Goal: Task Accomplishment & Management: Manage account settings

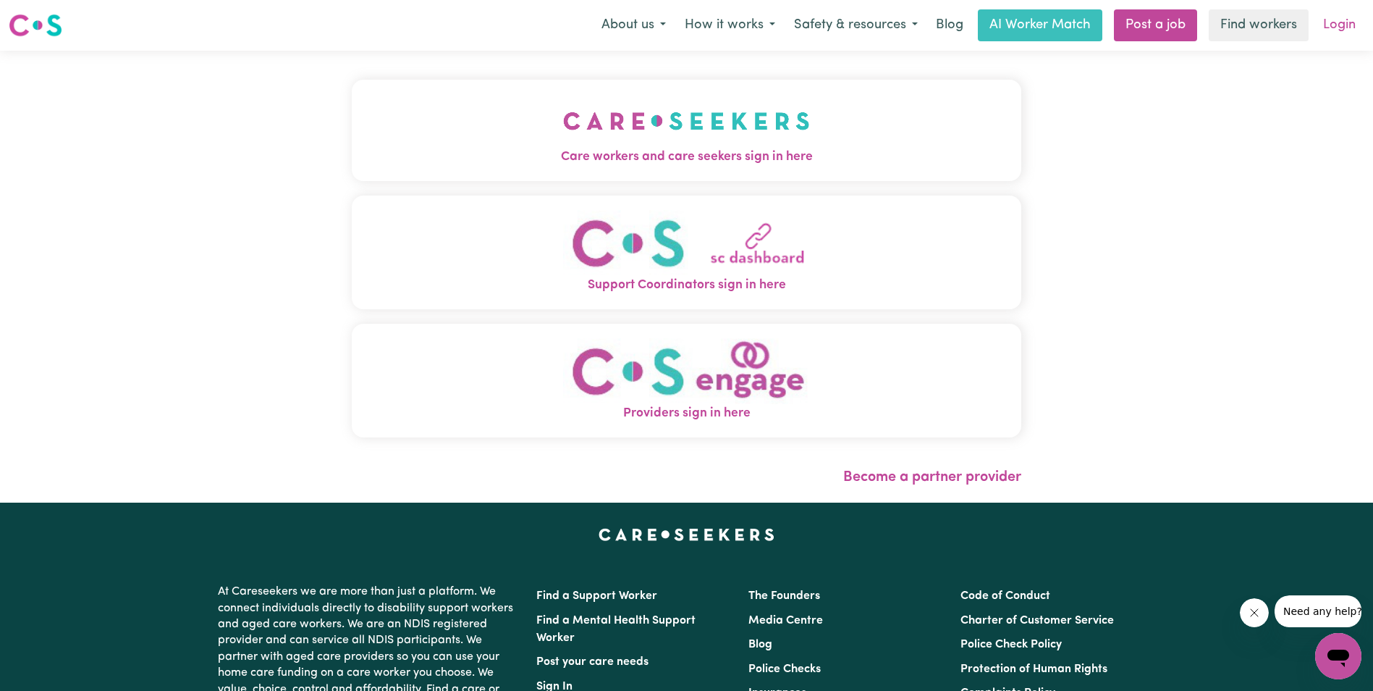
click at [1330, 29] on link "Login" at bounding box center [1340, 25] width 50 height 32
click at [1334, 30] on link "Login" at bounding box center [1340, 25] width 50 height 32
click at [757, 145] on img "Care workers and care seekers sign in here" at bounding box center [686, 121] width 247 height 54
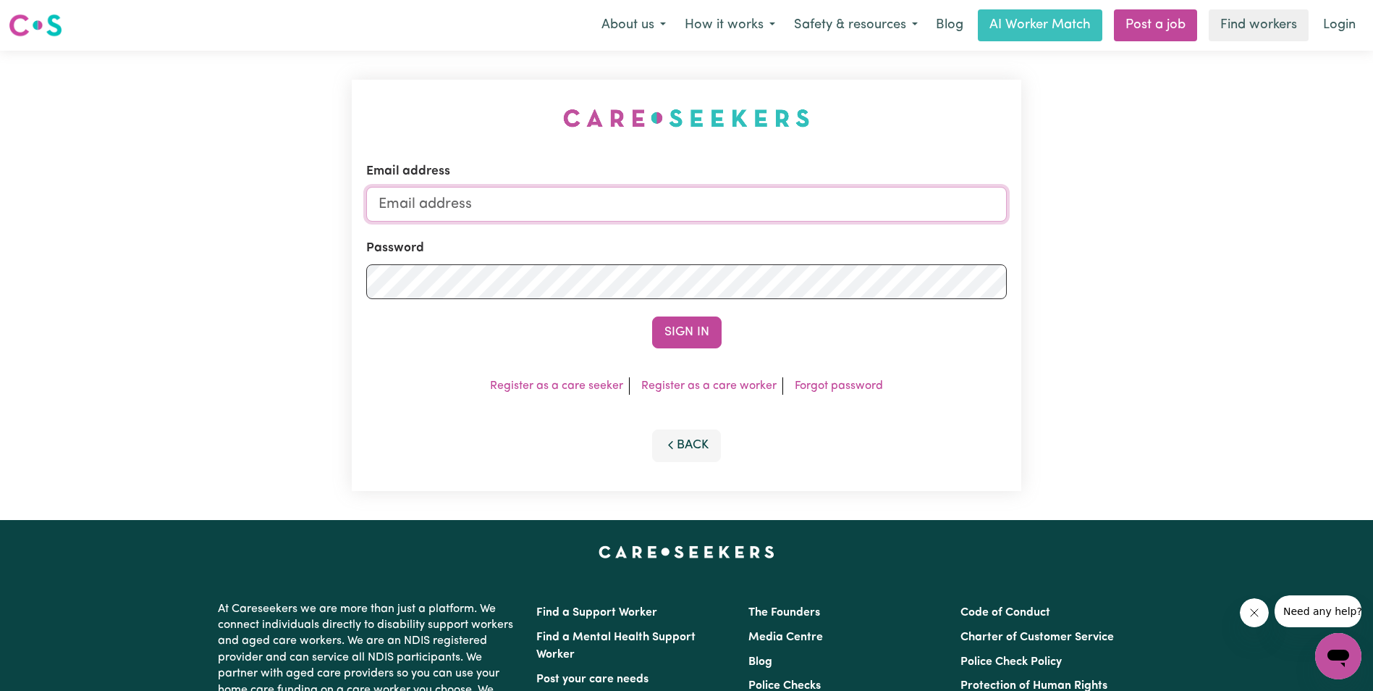
click at [620, 211] on input "Email address" at bounding box center [686, 204] width 641 height 35
type input "[EMAIL_ADDRESS][DOMAIN_NAME]"
click at [661, 334] on button "Sign In" at bounding box center [687, 332] width 70 height 32
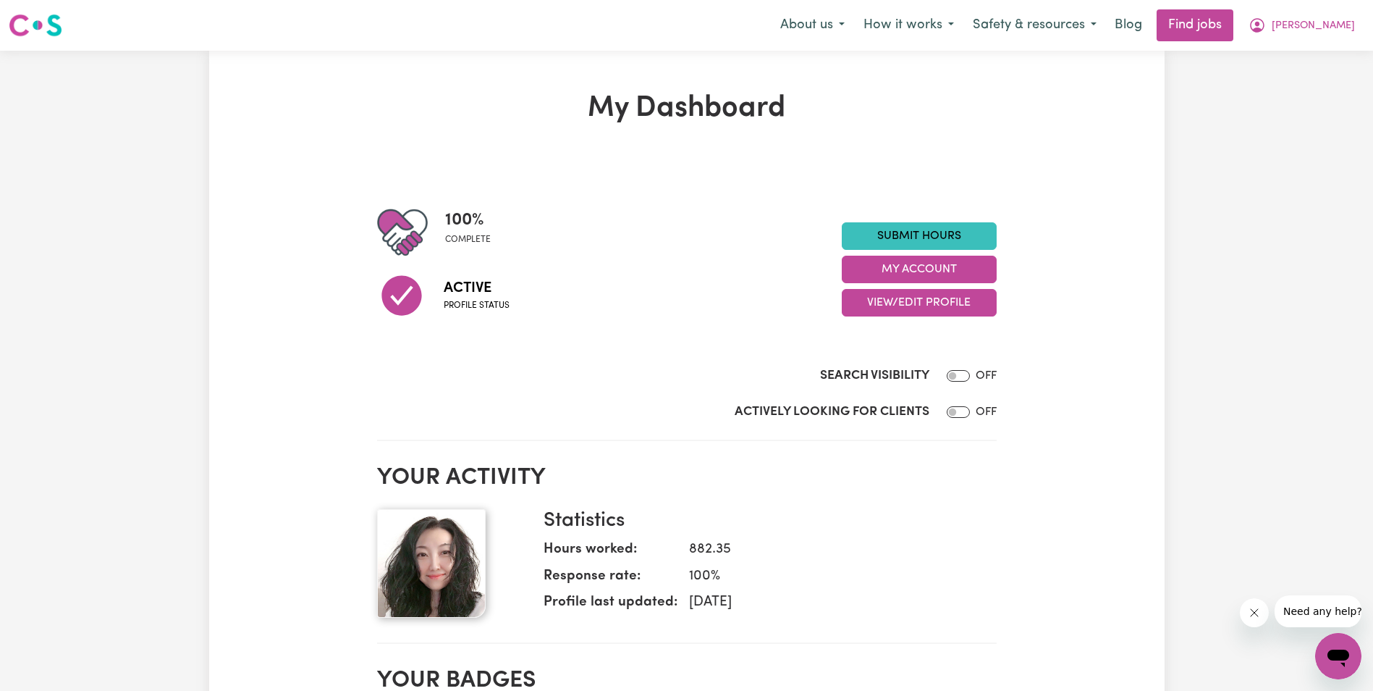
drag, startPoint x: 469, startPoint y: 549, endPoint x: 999, endPoint y: 552, distance: 530.0
click at [999, 552] on div "My Dashboard 100 % complete Active Profile status Submit Hours My Account View/…" at bounding box center [687, 703] width 637 height 1225
click at [956, 277] on button "My Account" at bounding box center [919, 270] width 155 height 28
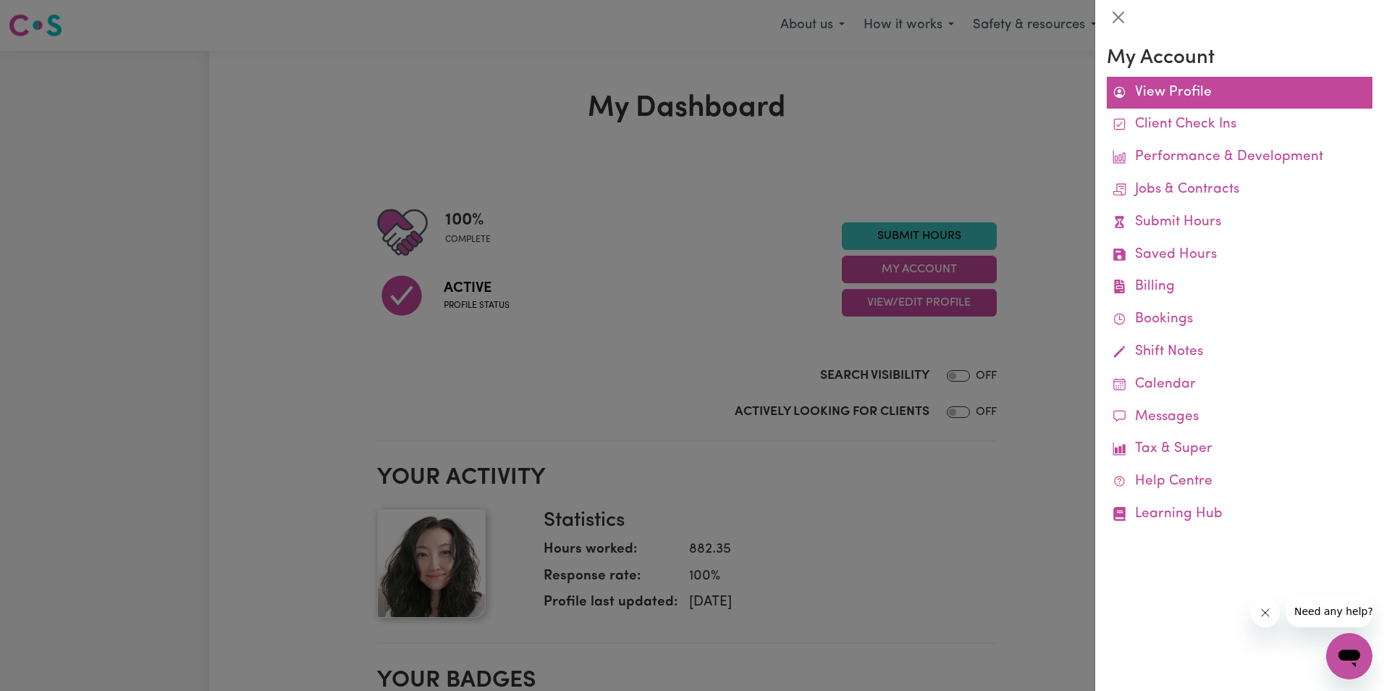
click at [1158, 98] on link "View Profile" at bounding box center [1240, 93] width 266 height 33
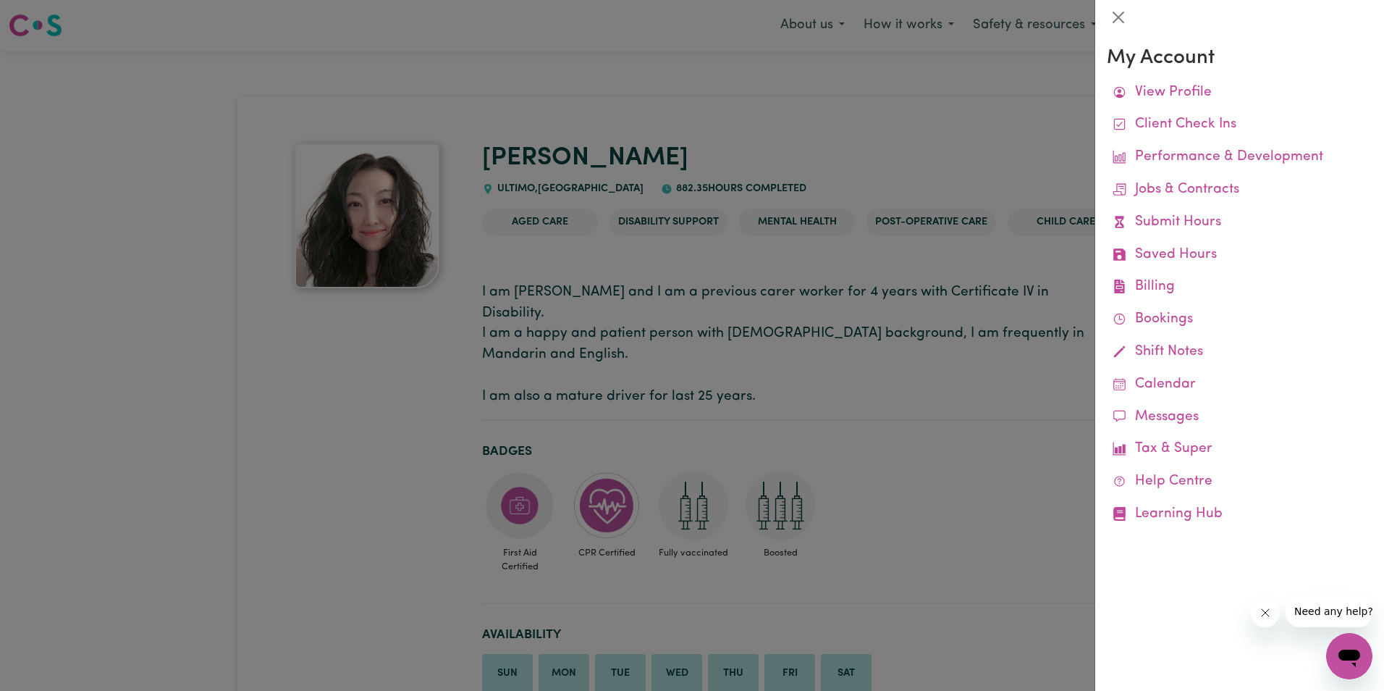
click at [375, 500] on div at bounding box center [692, 345] width 1384 height 691
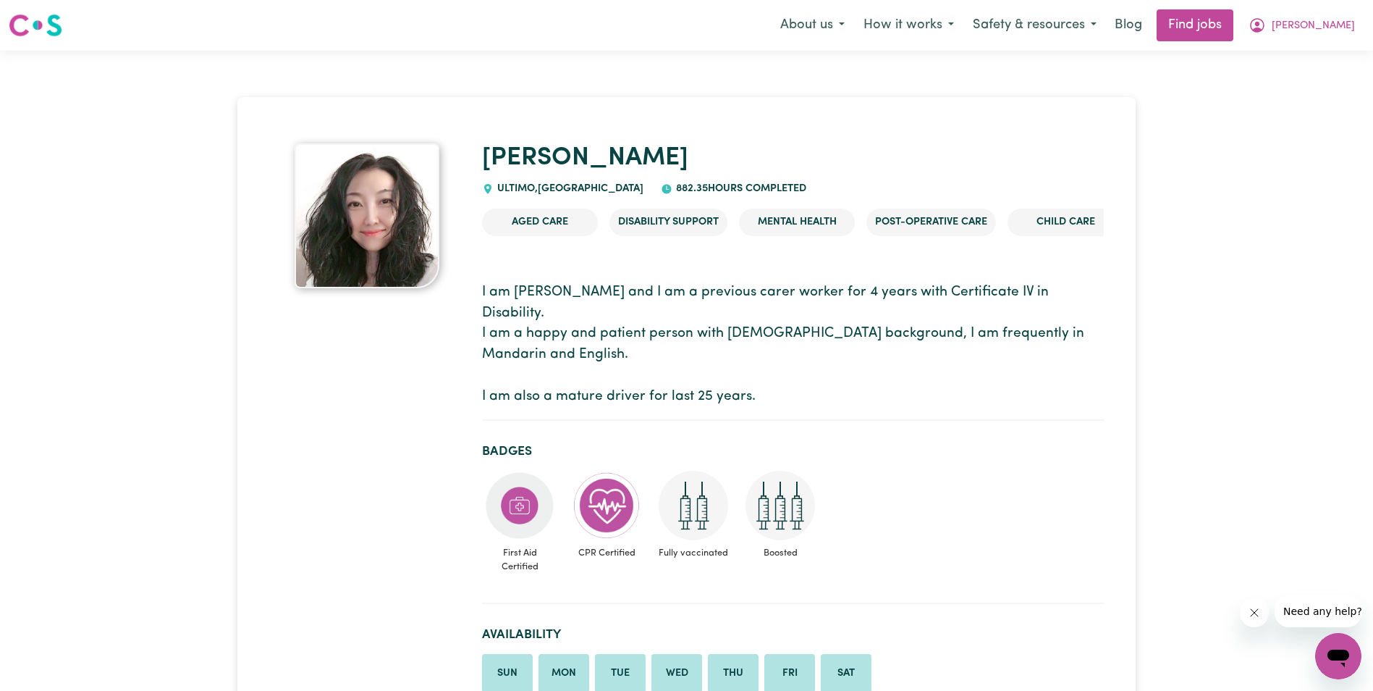
click at [415, 221] on img at bounding box center [367, 215] width 145 height 145
click at [1266, 24] on icon "My Account" at bounding box center [1257, 25] width 17 height 17
click at [1294, 56] on link "My Account" at bounding box center [1307, 57] width 114 height 28
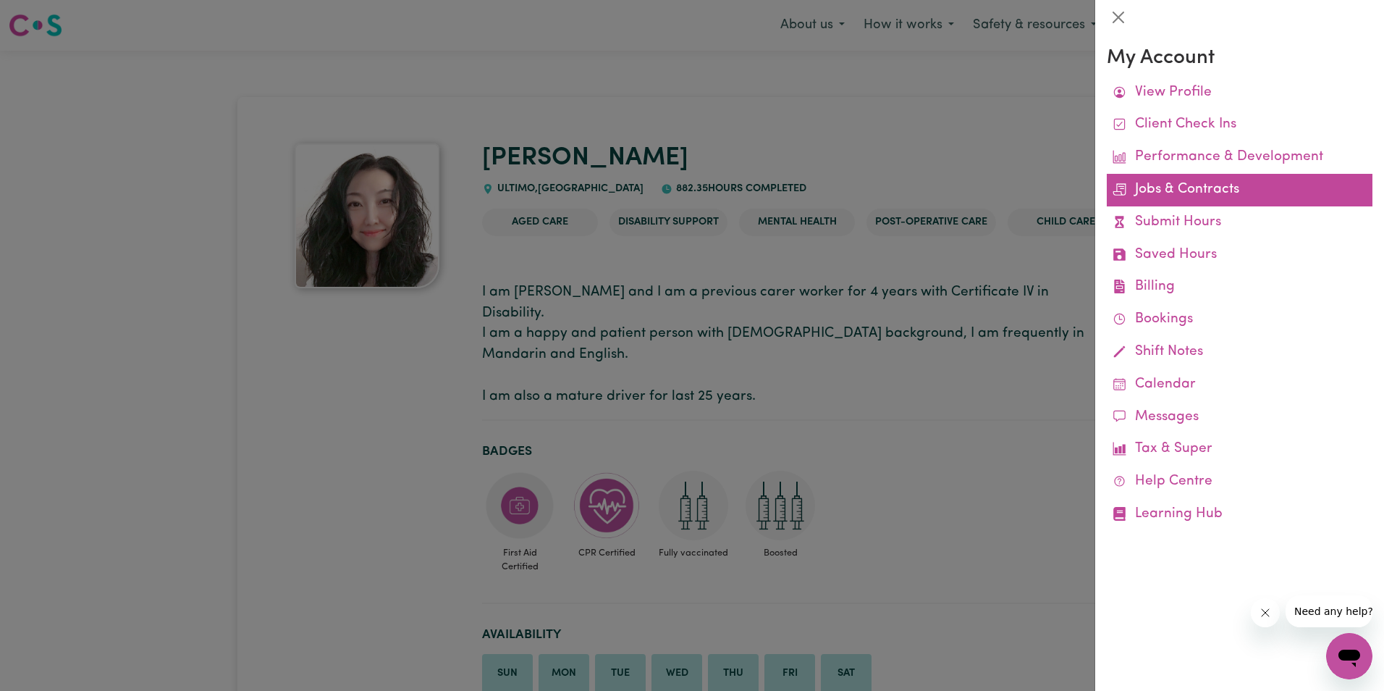
click at [1159, 198] on link "Jobs & Contracts" at bounding box center [1240, 190] width 266 height 33
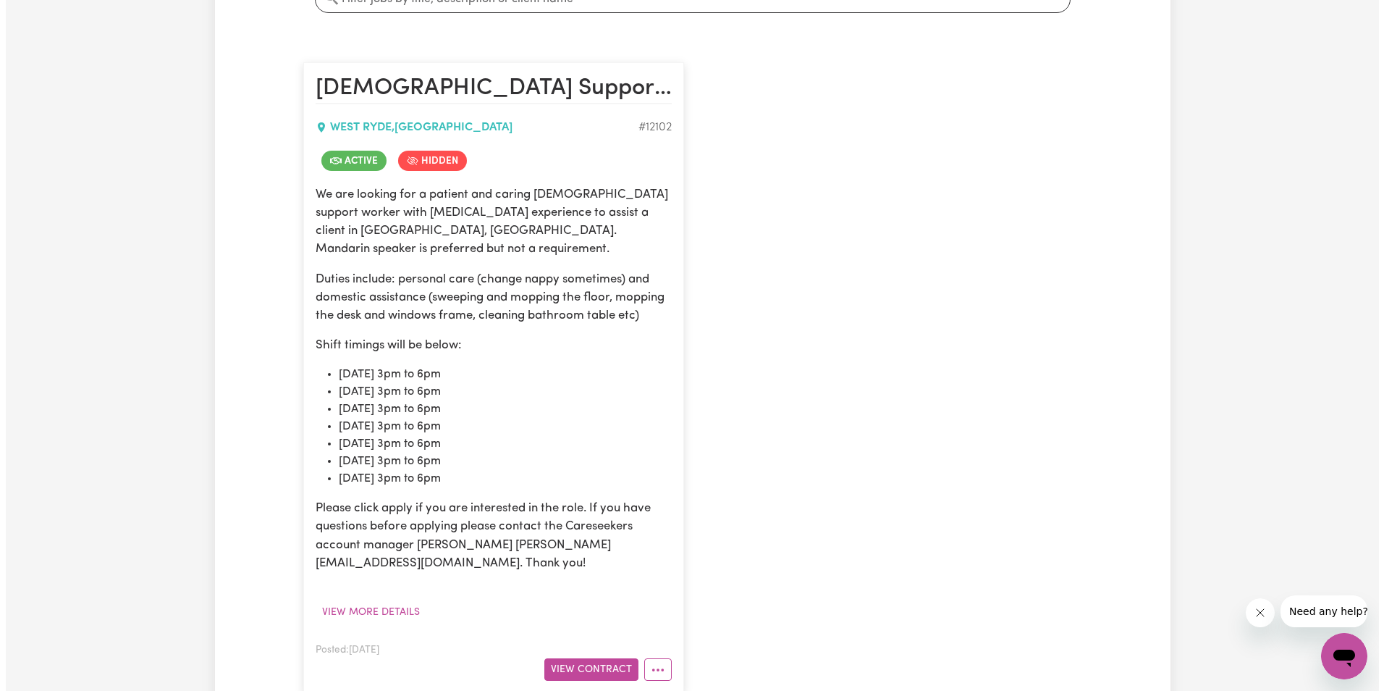
scroll to position [362, 0]
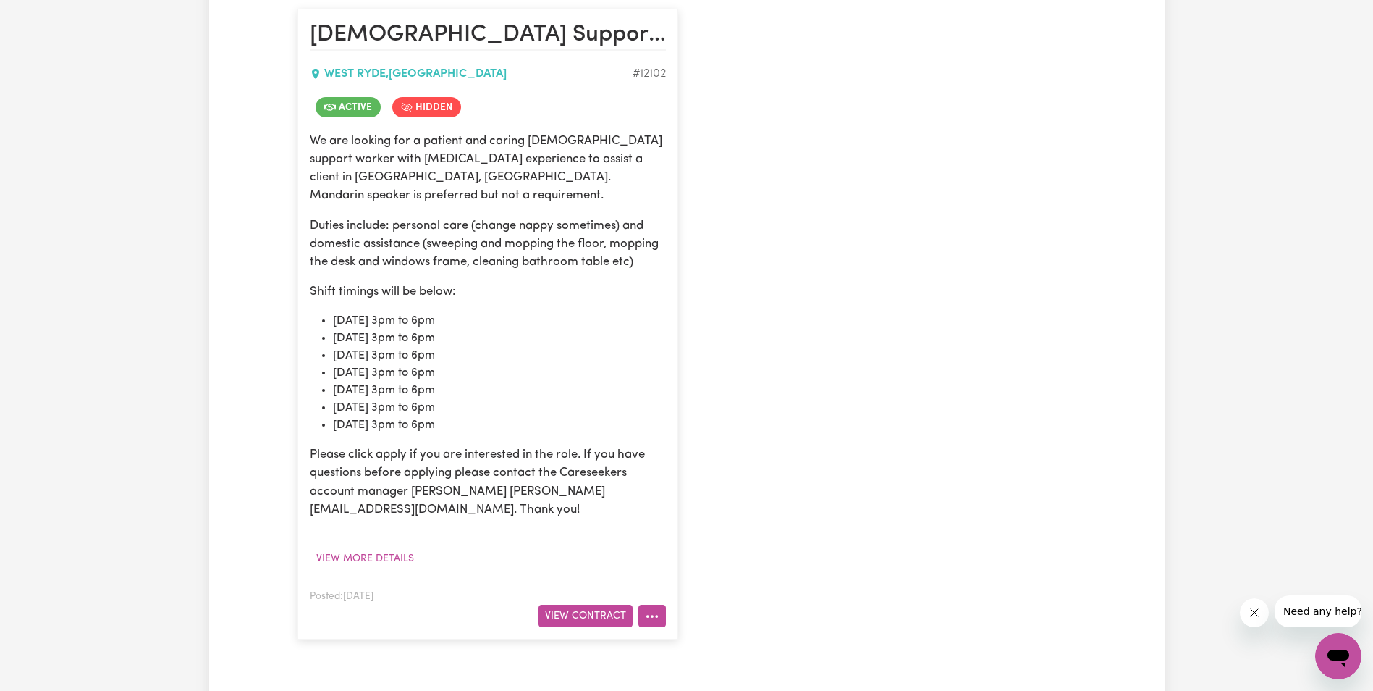
click at [660, 605] on button "More options" at bounding box center [653, 616] width 28 height 22
click at [596, 605] on button "View Contract" at bounding box center [586, 616] width 94 height 22
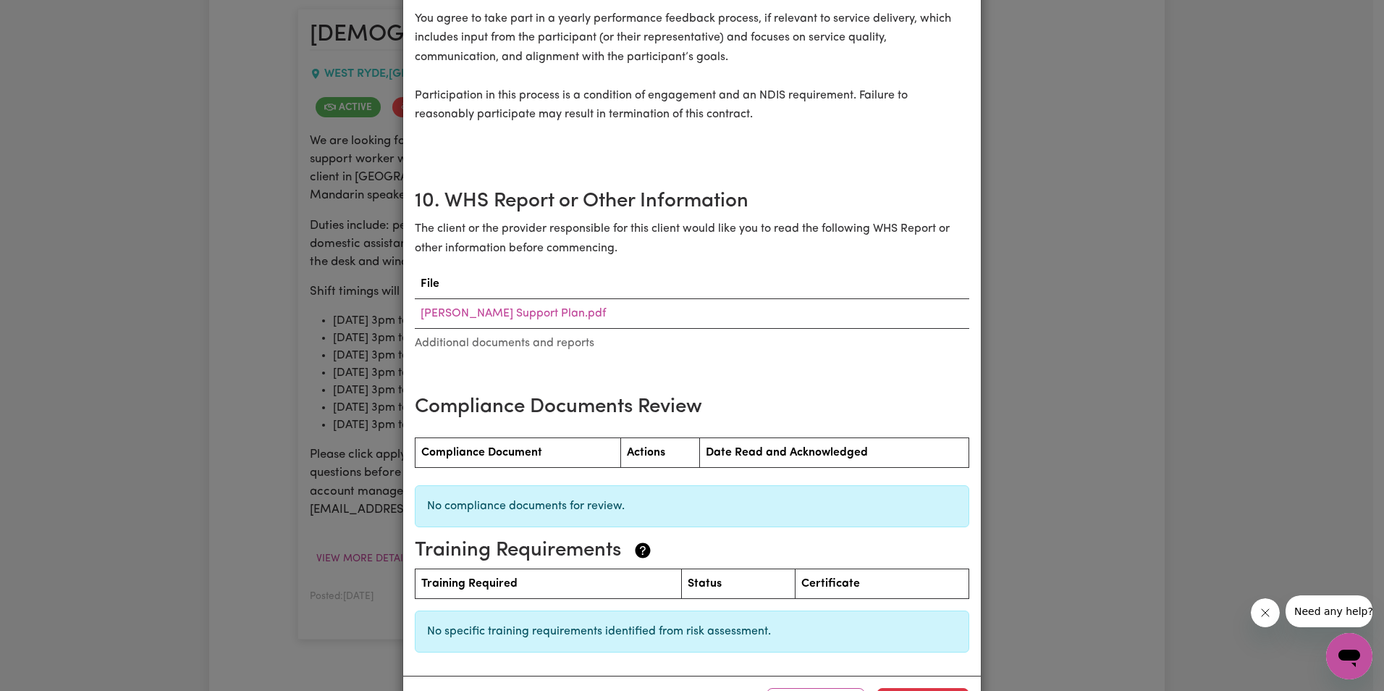
scroll to position [1915, 0]
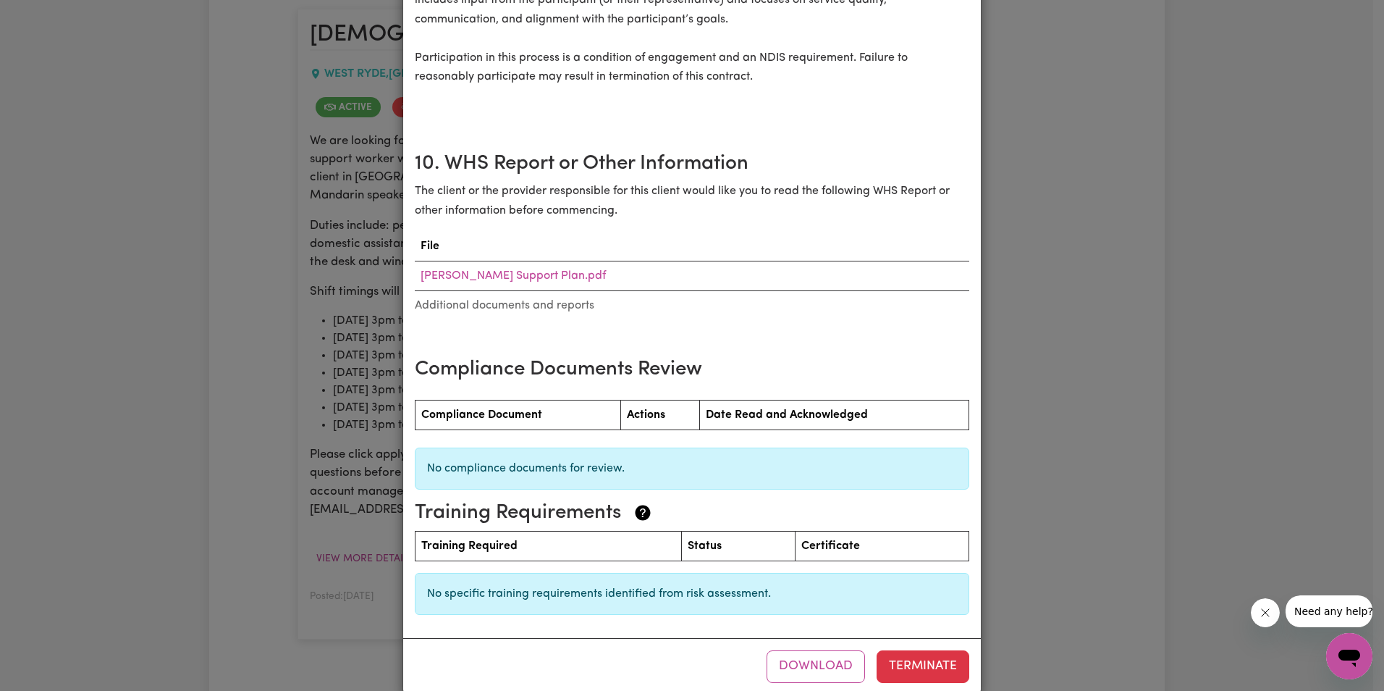
click at [1164, 523] on div "[DEMOGRAPHIC_DATA] Support Worker Needed For Personal Care And Domestic Assista…" at bounding box center [692, 345] width 1384 height 691
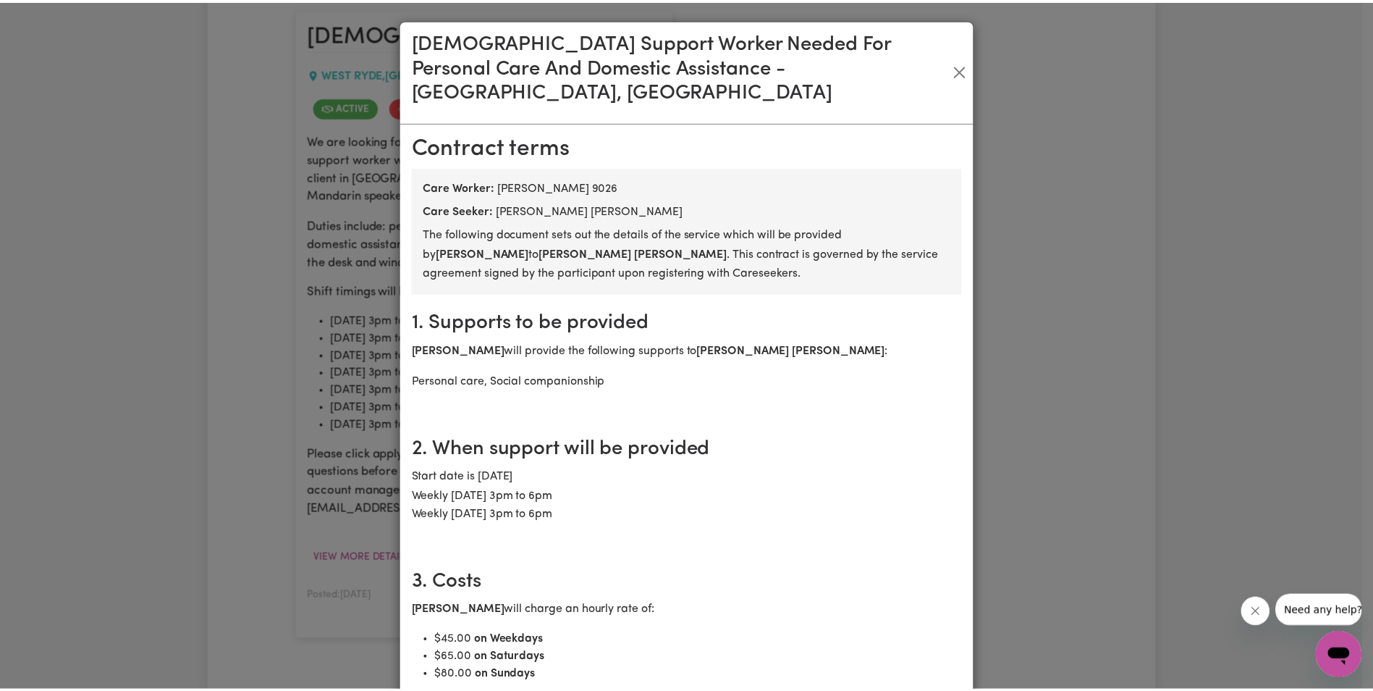
scroll to position [0, 0]
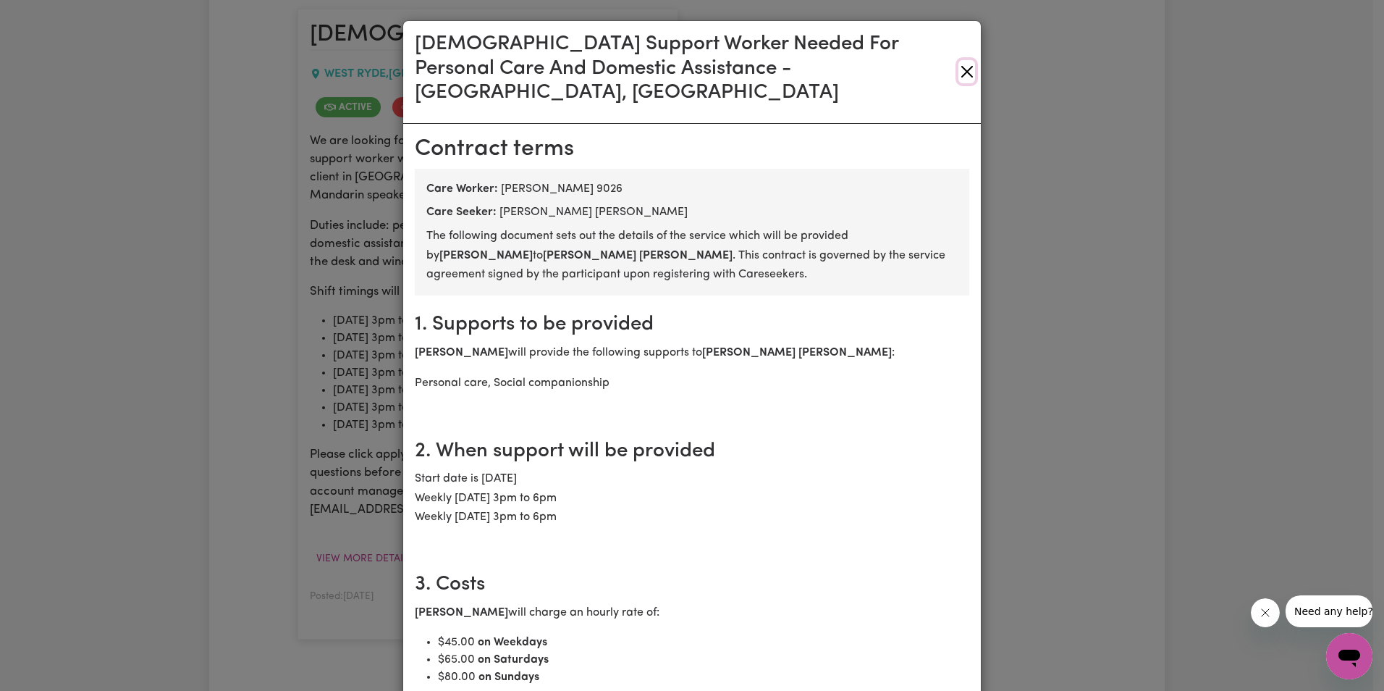
click at [959, 60] on button "Close" at bounding box center [967, 71] width 17 height 23
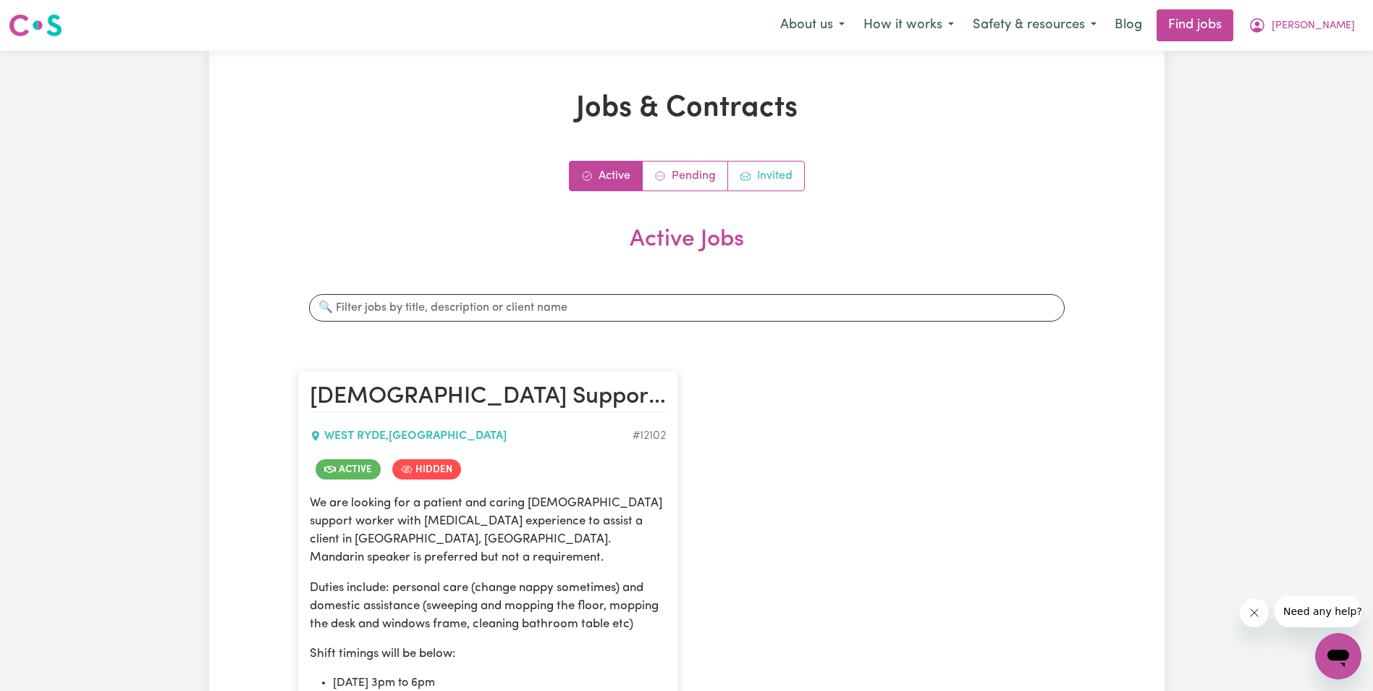
click at [750, 174] on icon "Job invitations" at bounding box center [746, 176] width 12 height 12
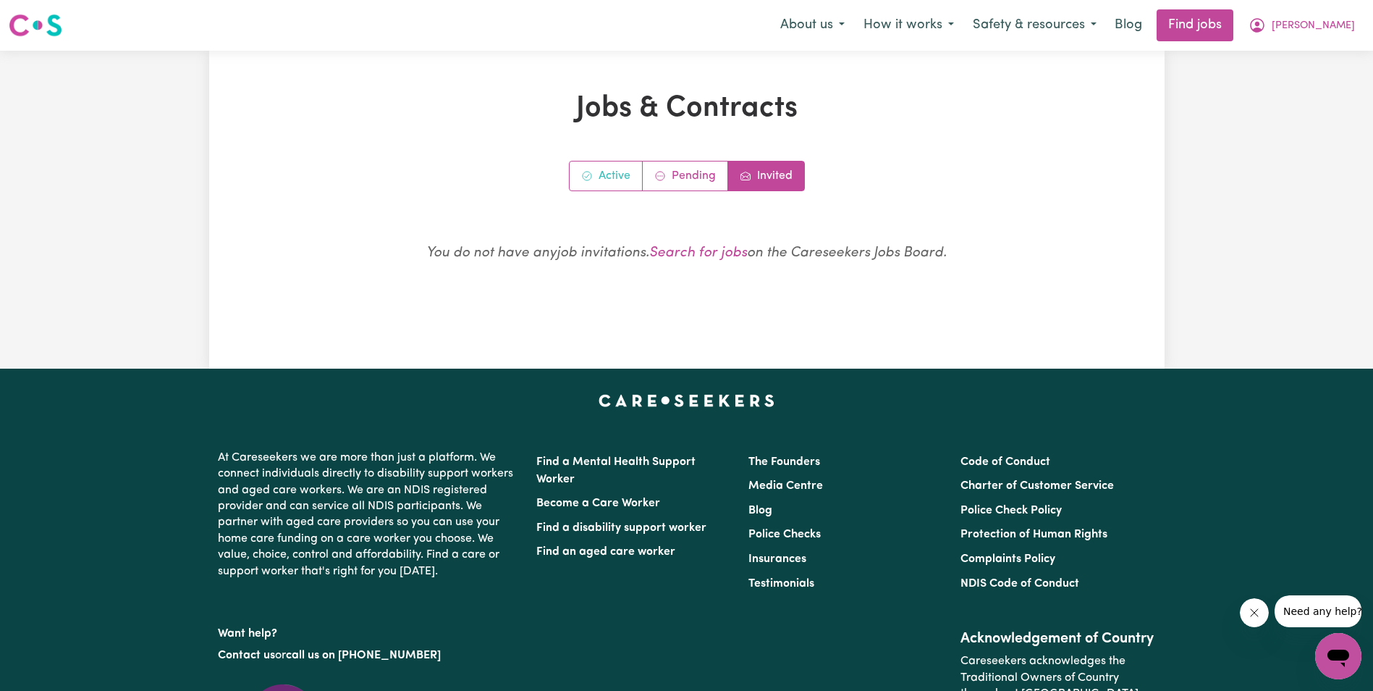
click at [620, 177] on link "Active" at bounding box center [606, 175] width 73 height 29
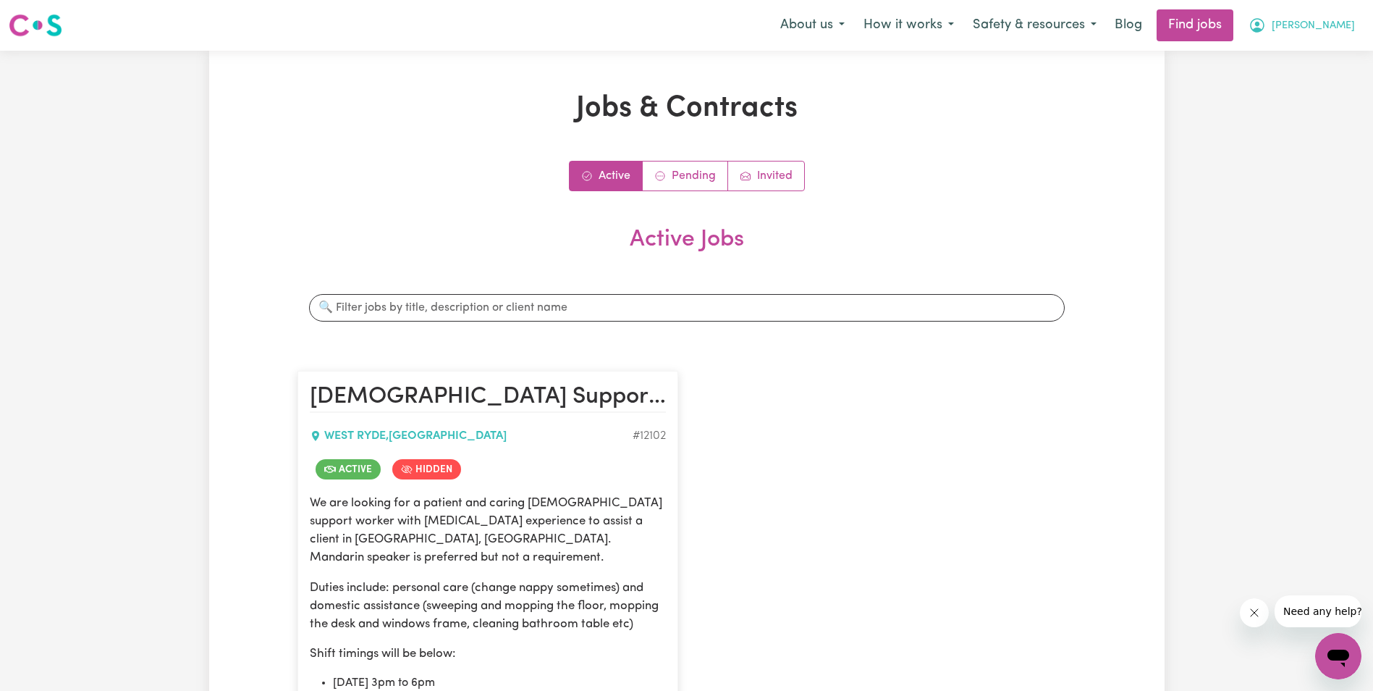
drag, startPoint x: 620, startPoint y: 177, endPoint x: 1297, endPoint y: 29, distance: 693.0
click at [1266, 29] on icon "My Account" at bounding box center [1257, 25] width 17 height 17
click at [1290, 59] on link "My Account" at bounding box center [1307, 57] width 114 height 28
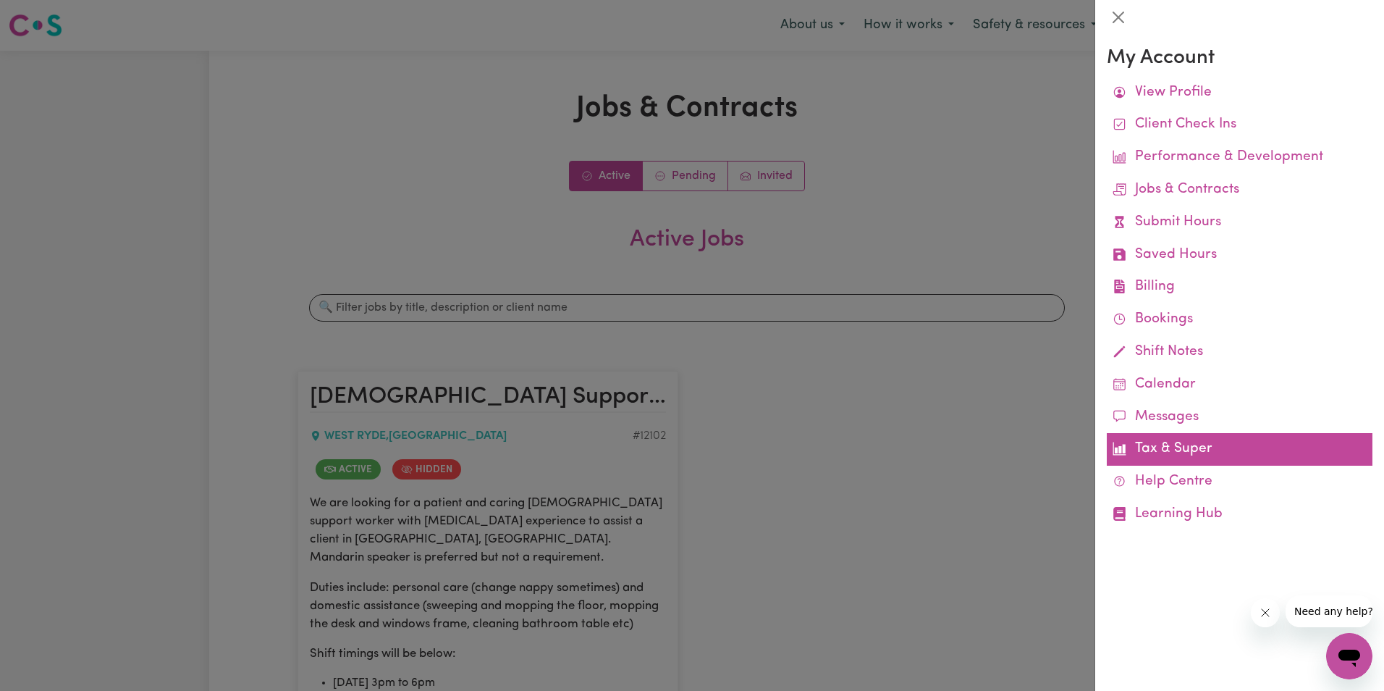
click at [1147, 445] on link "Tax & Super" at bounding box center [1240, 449] width 266 height 33
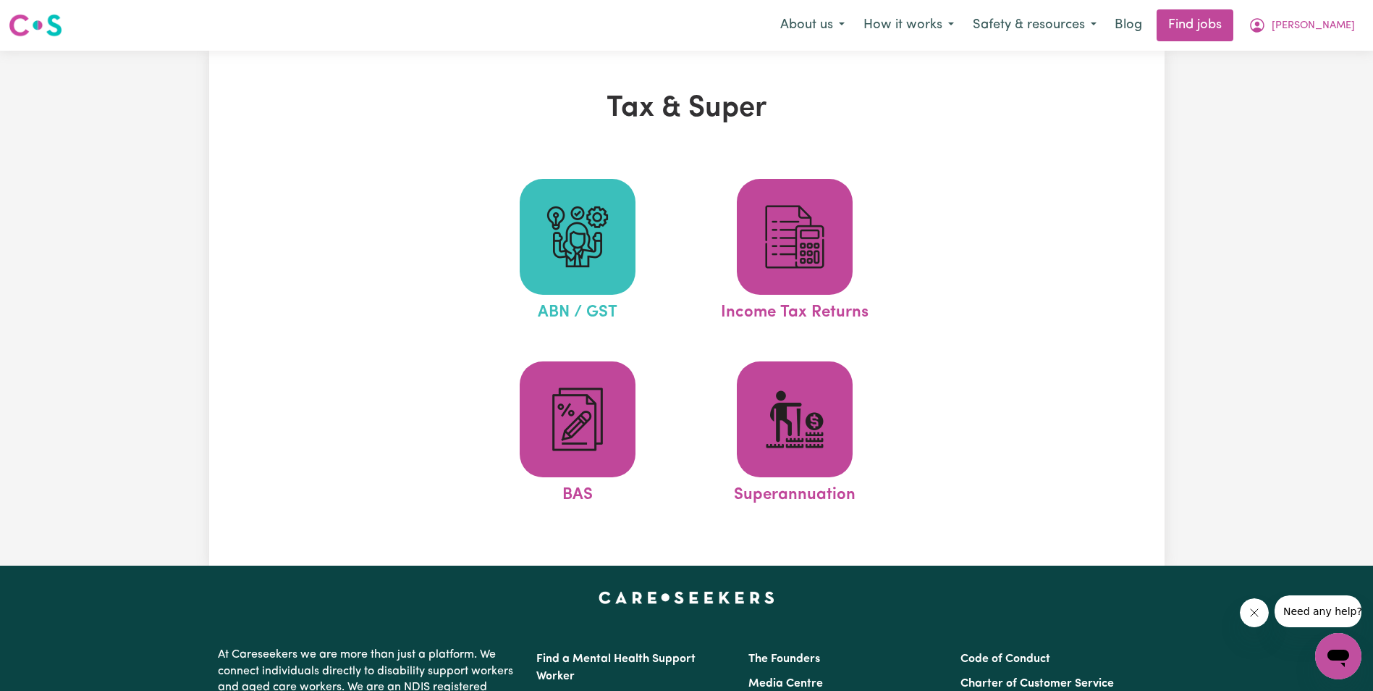
click at [584, 247] on img at bounding box center [578, 237] width 70 height 70
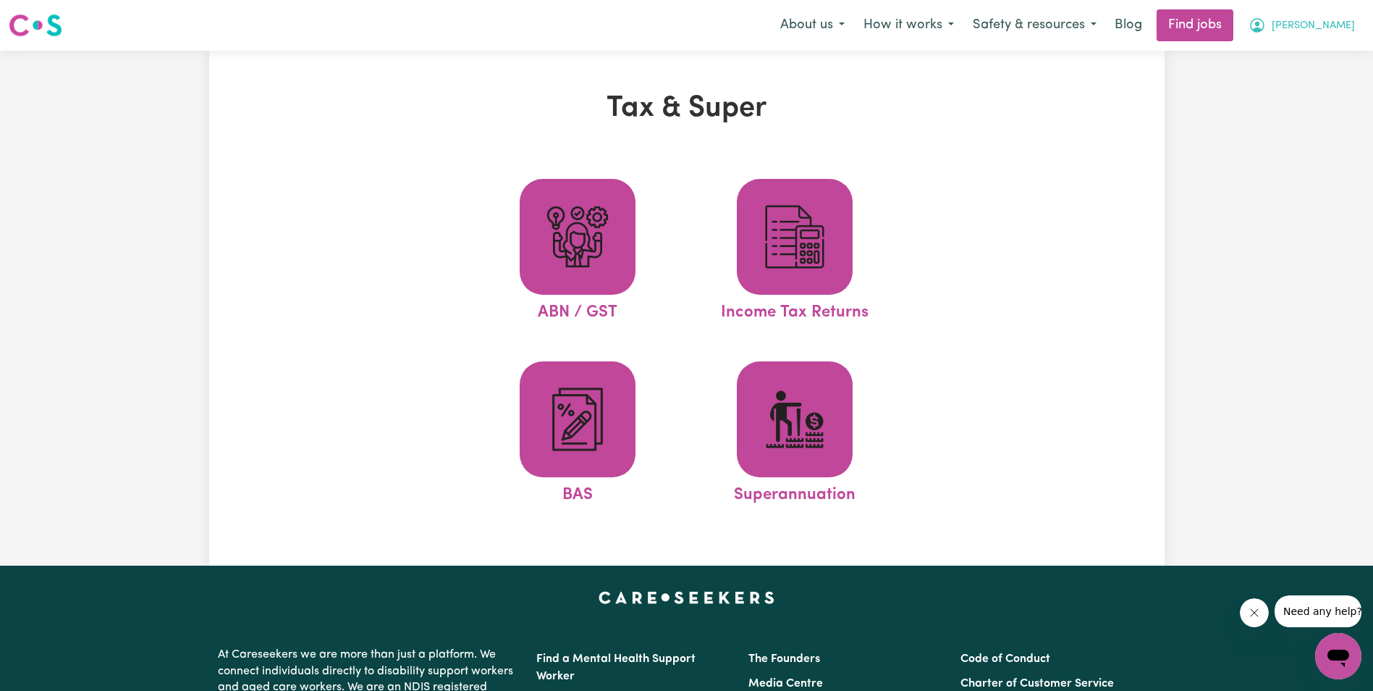
click at [1306, 35] on button "[PERSON_NAME]" at bounding box center [1301, 25] width 125 height 30
